Goal: Information Seeking & Learning: Learn about a topic

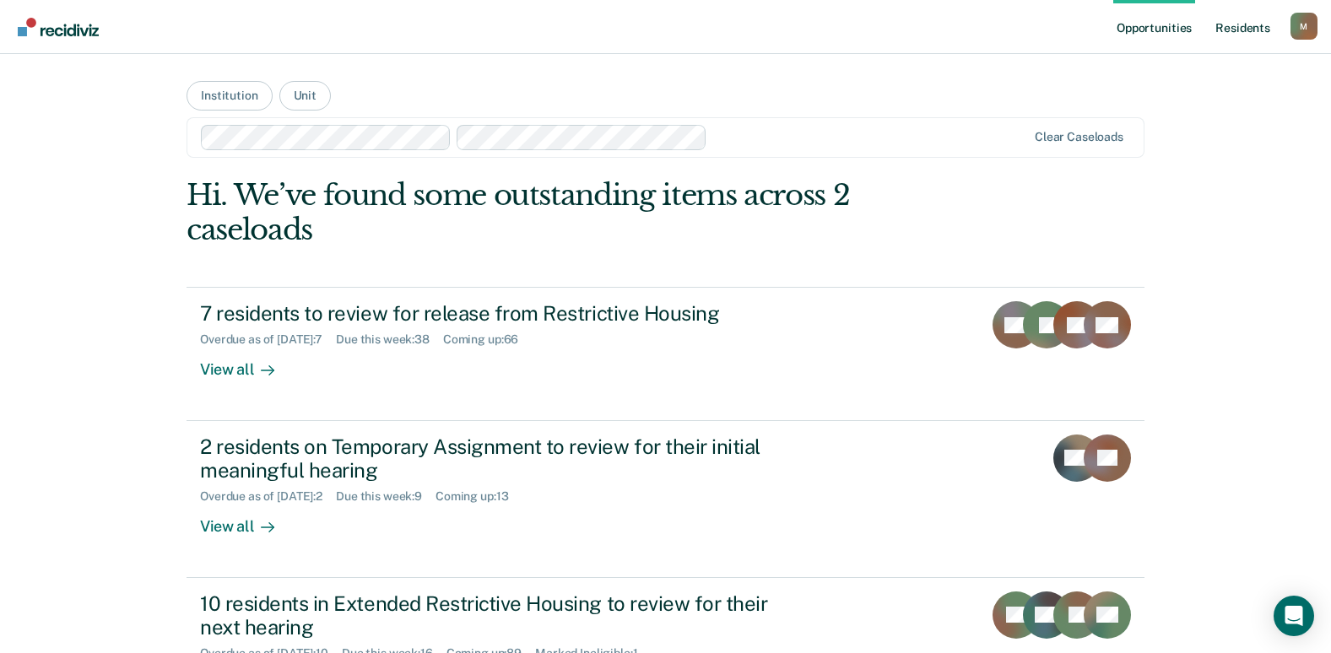
click at [1232, 41] on link "Resident s" at bounding box center [1243, 27] width 62 height 54
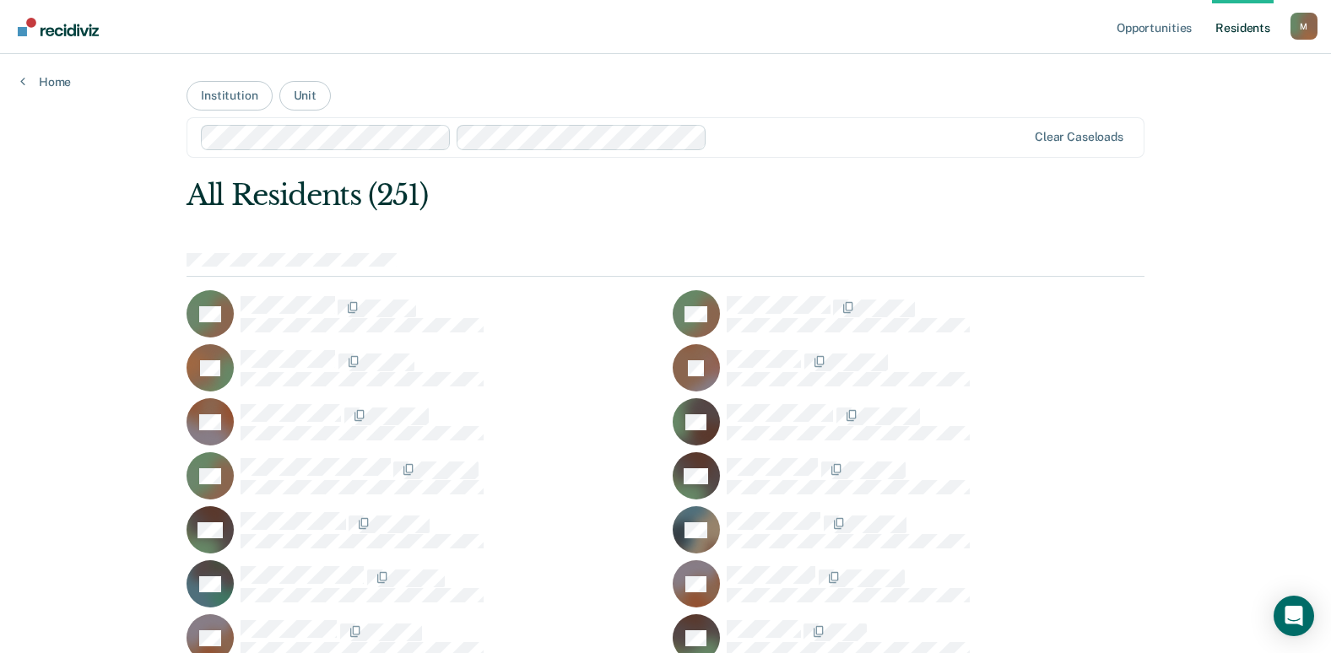
scroll to position [1653, 0]
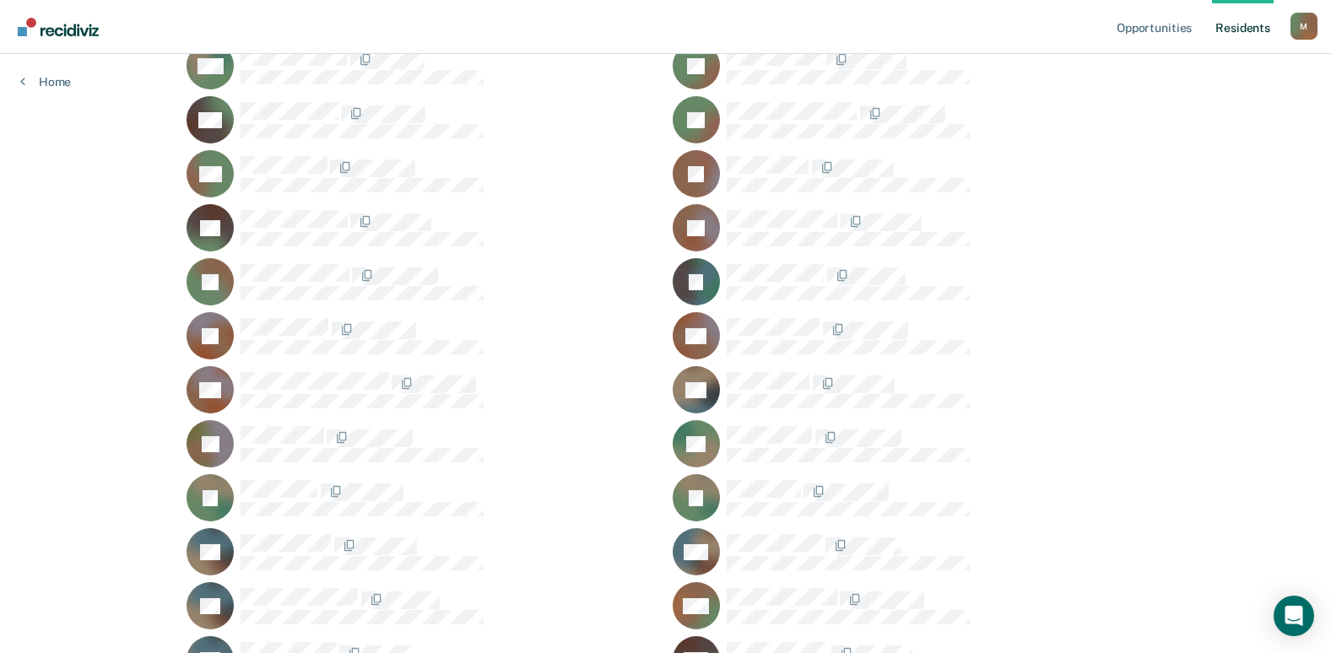
scroll to position [897, 0]
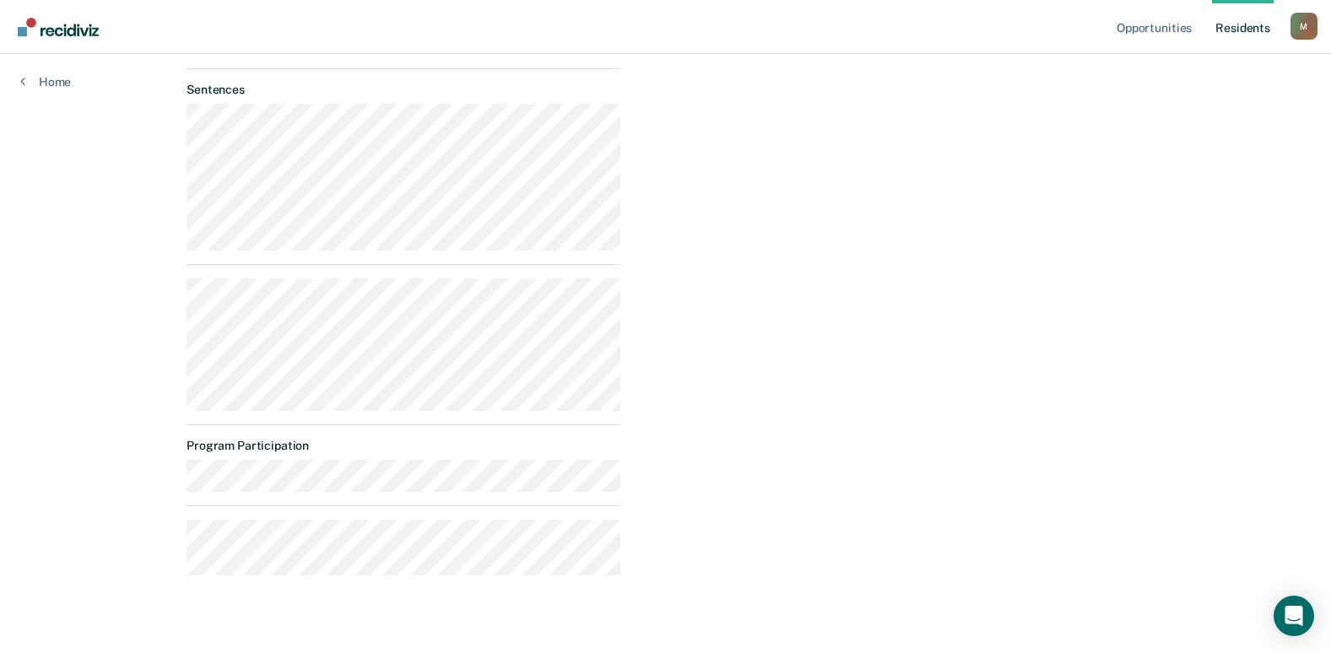
scroll to position [615, 0]
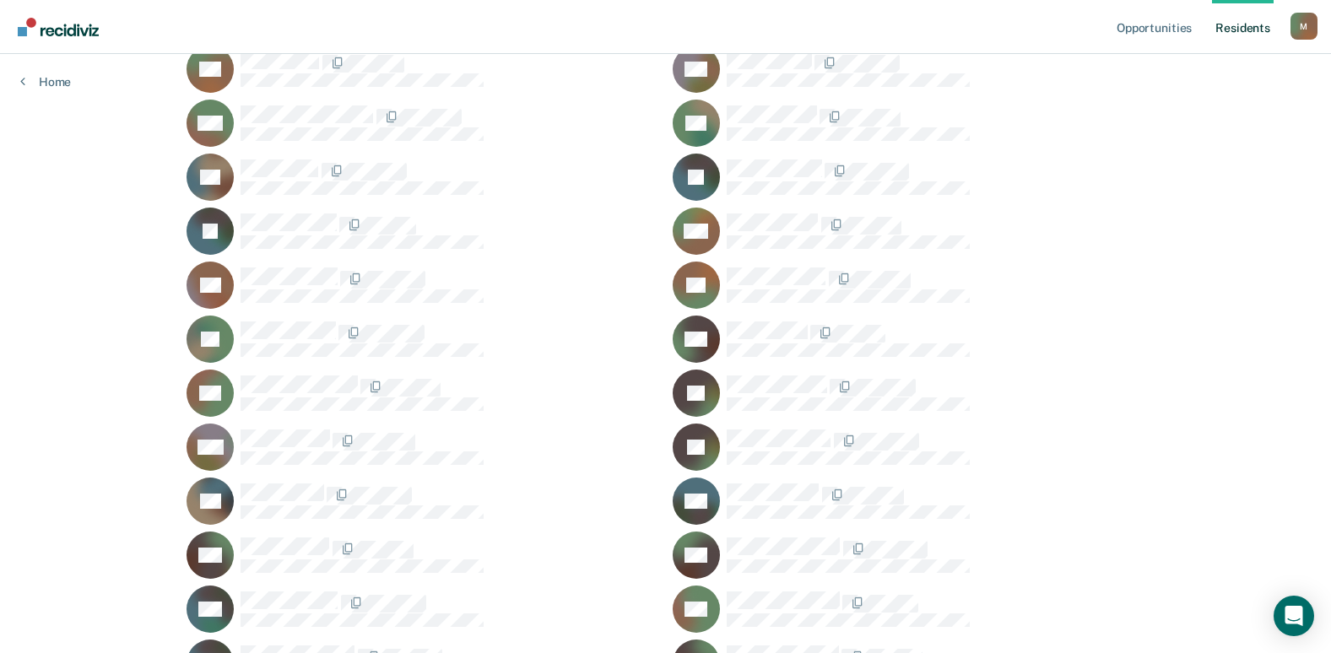
scroll to position [2896, 0]
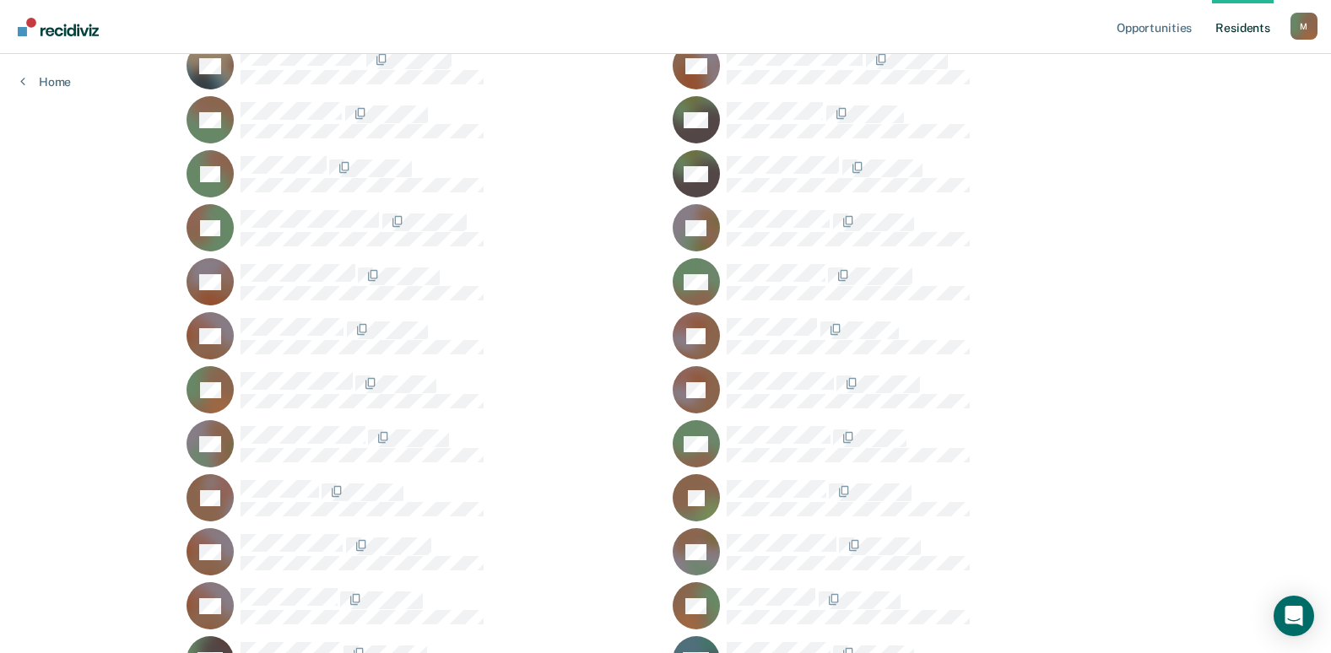
scroll to position [2811, 0]
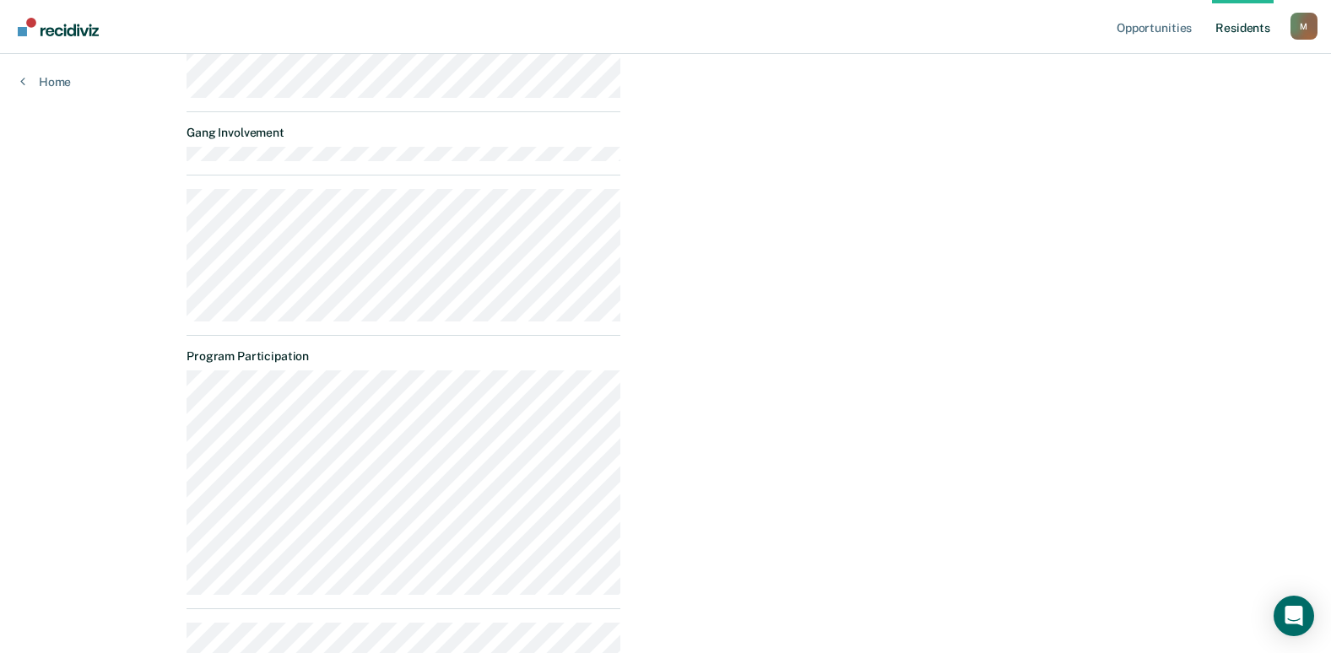
scroll to position [621, 0]
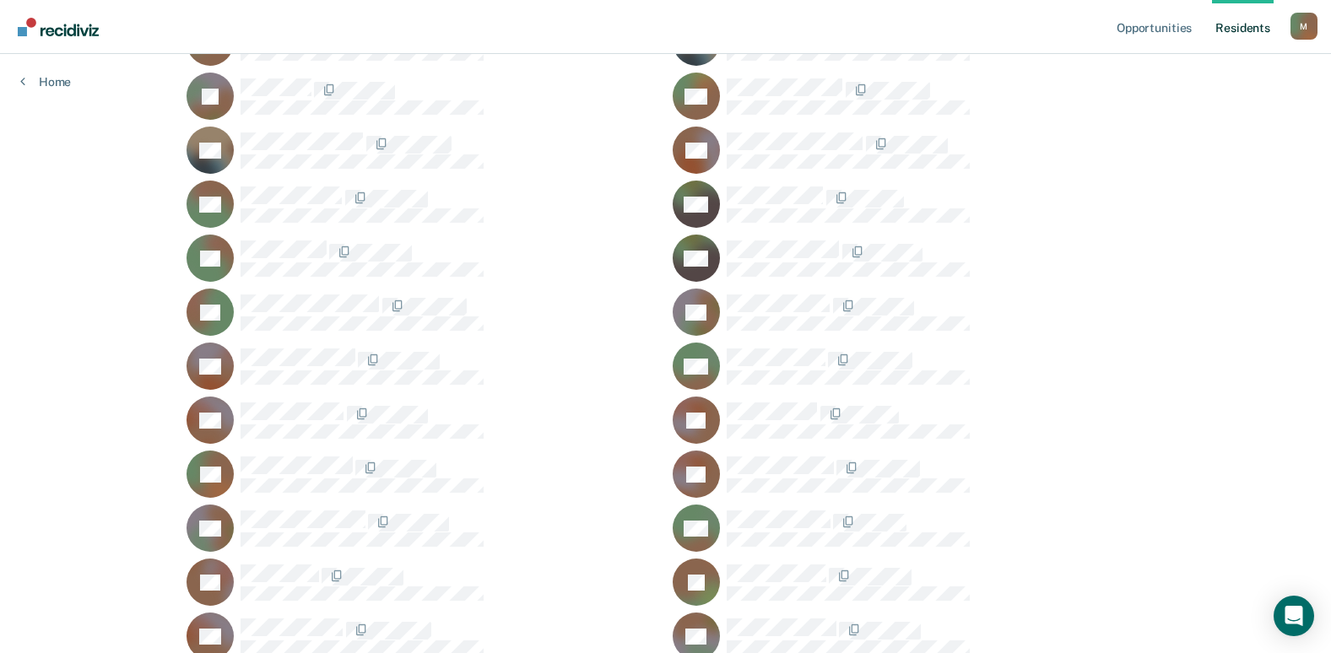
scroll to position [86, 0]
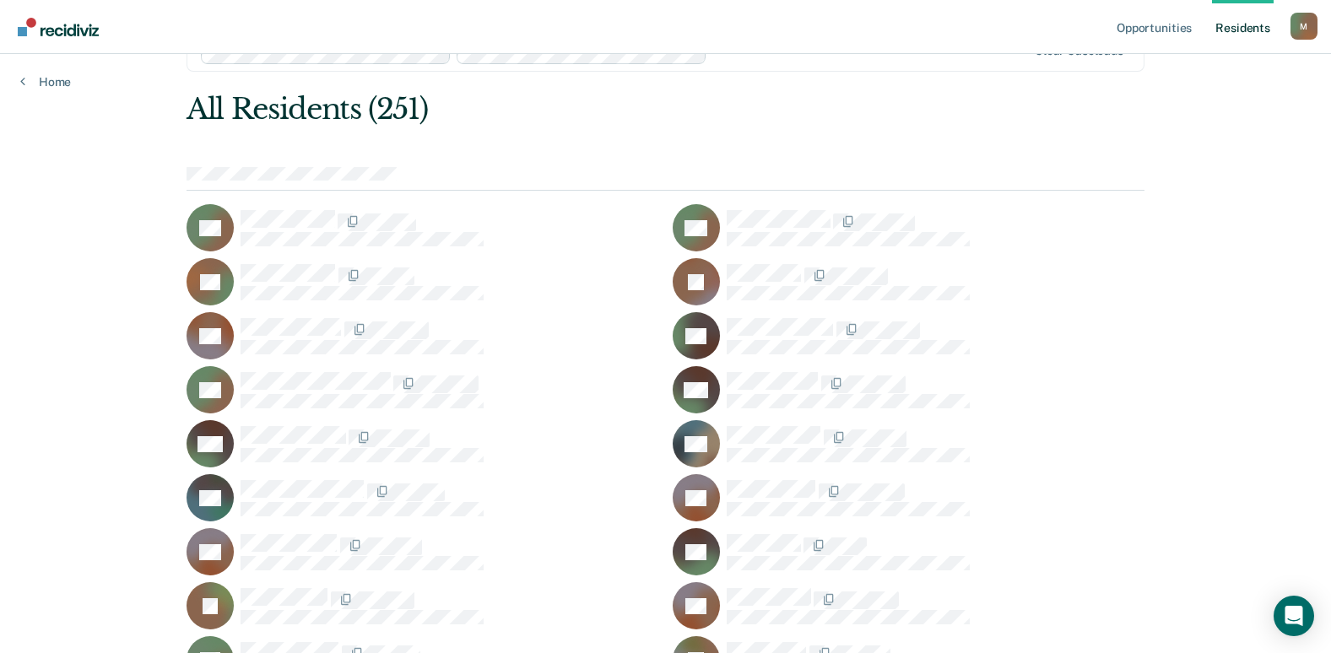
scroll to position [1113, 0]
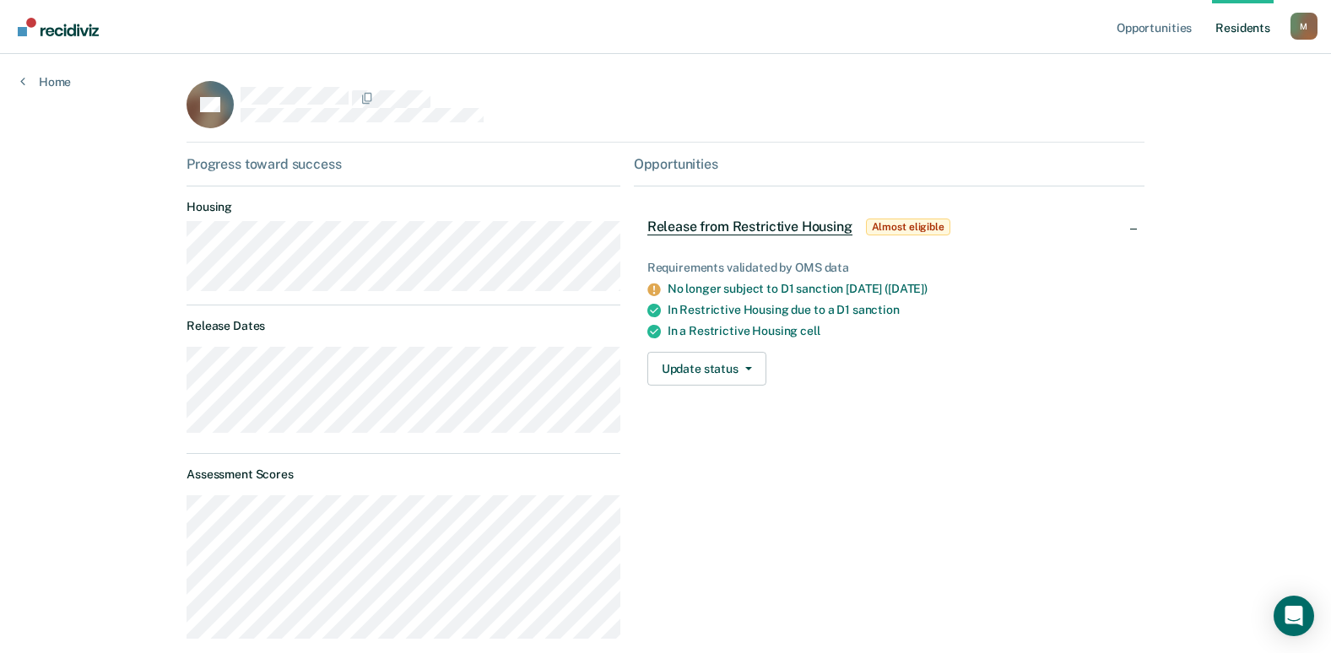
scroll to position [507, 0]
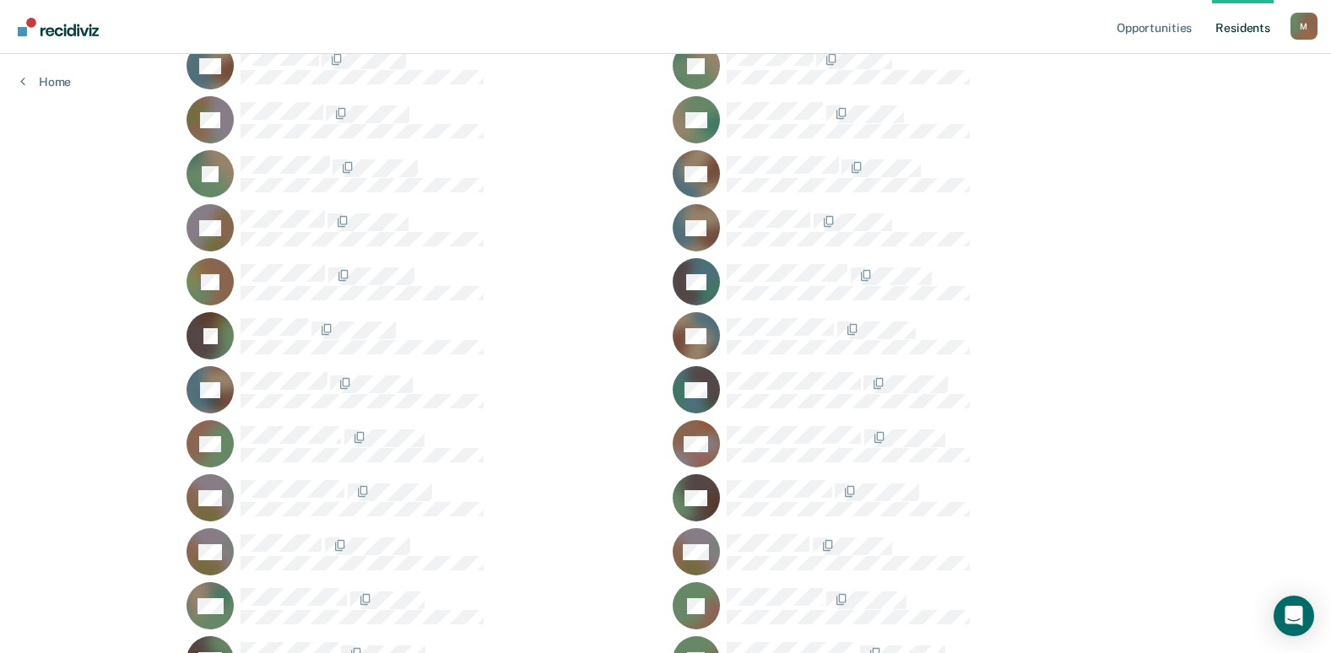
scroll to position [5058, 0]
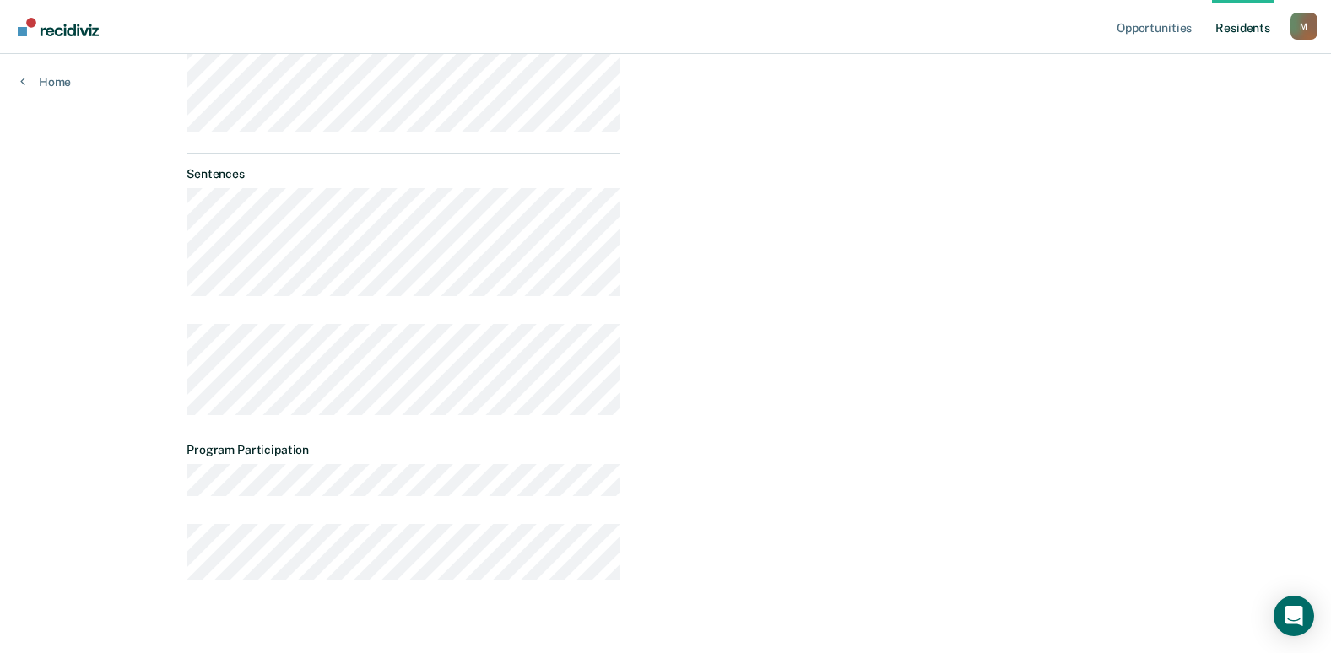
scroll to position [534, 0]
